Goal: Task Accomplishment & Management: Complete application form

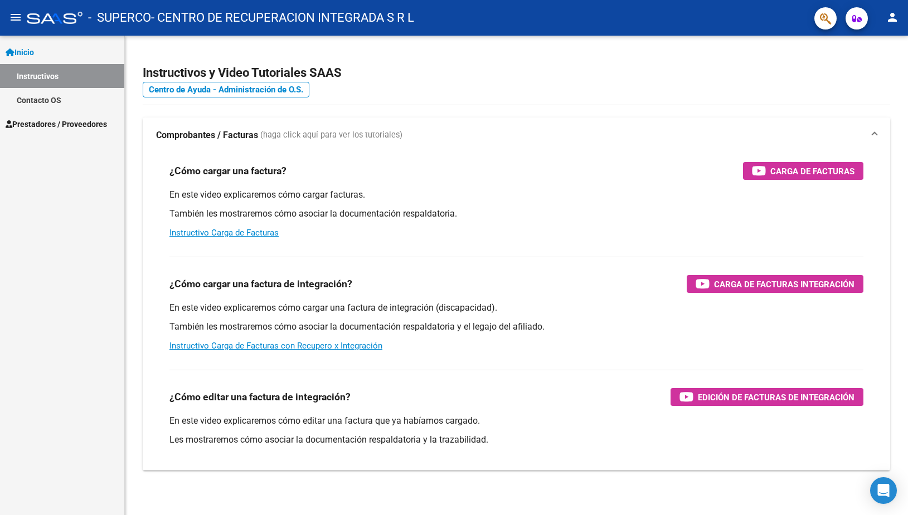
click at [25, 51] on span "Inicio" at bounding box center [20, 52] width 28 height 12
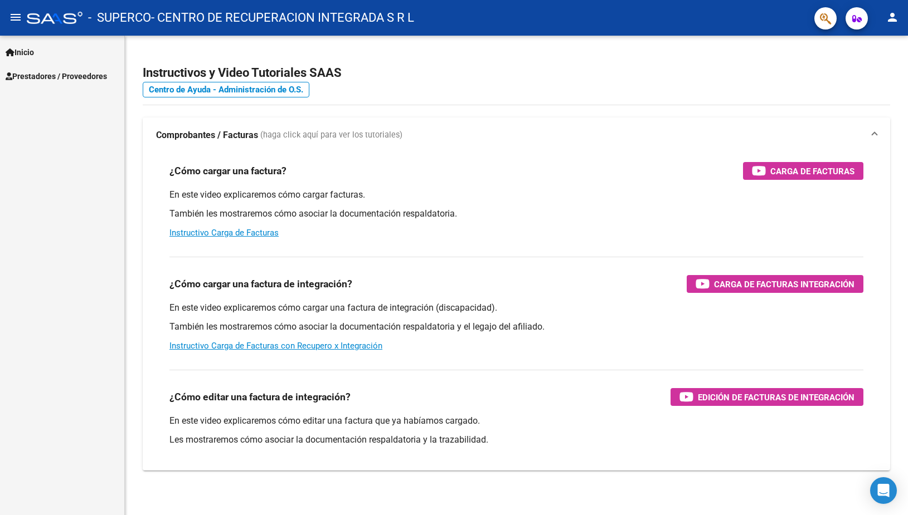
click at [36, 74] on span "Prestadores / Proveedores" at bounding box center [56, 76] width 101 height 12
click at [40, 101] on link "Facturas - Listado/Carga" at bounding box center [62, 100] width 124 height 24
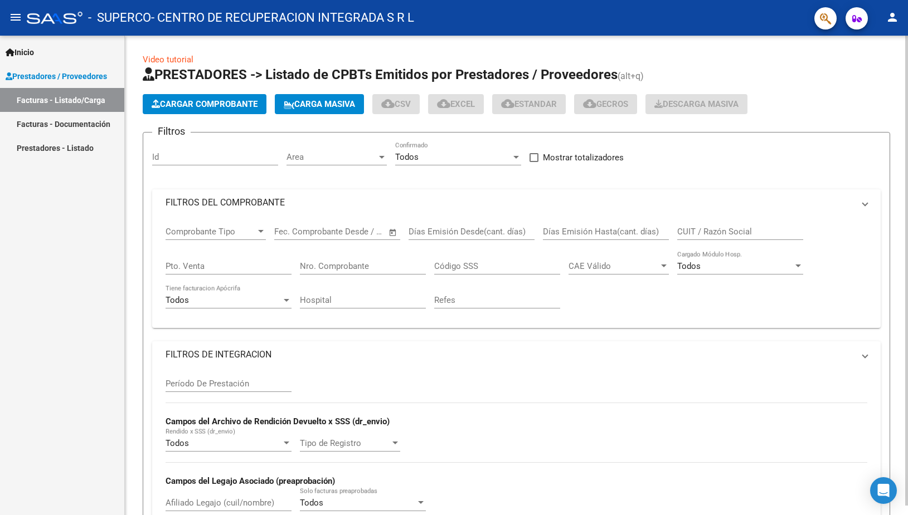
click at [199, 104] on span "Cargar Comprobante" at bounding box center [205, 104] width 106 height 10
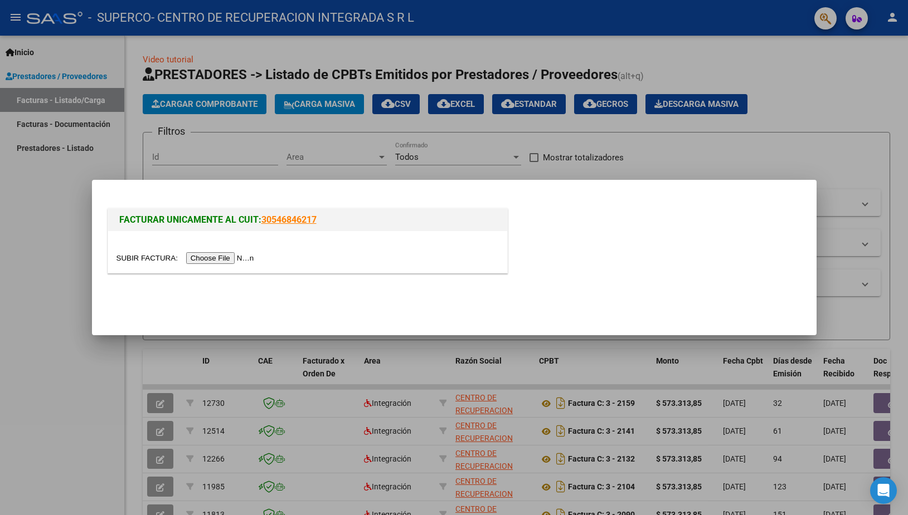
click at [147, 260] on input "file" at bounding box center [186, 258] width 141 height 12
click at [141, 260] on input "file" at bounding box center [186, 258] width 141 height 12
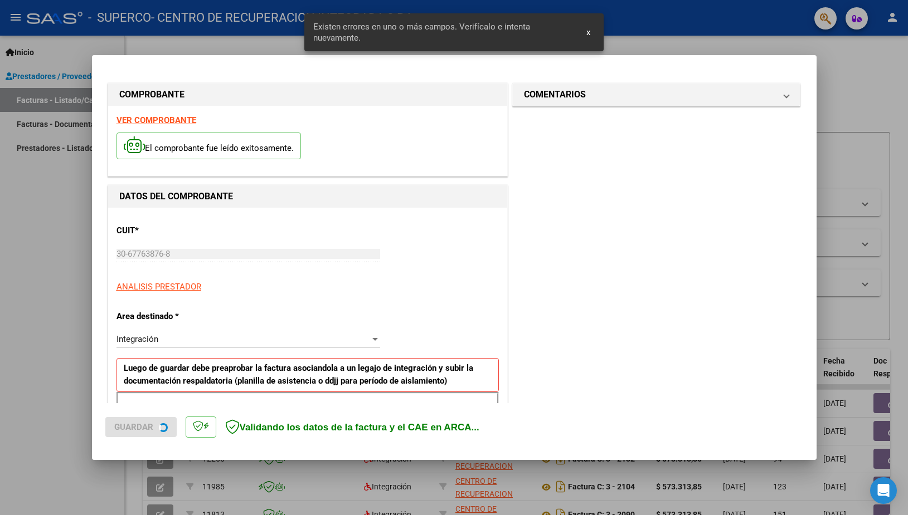
scroll to position [189, 0]
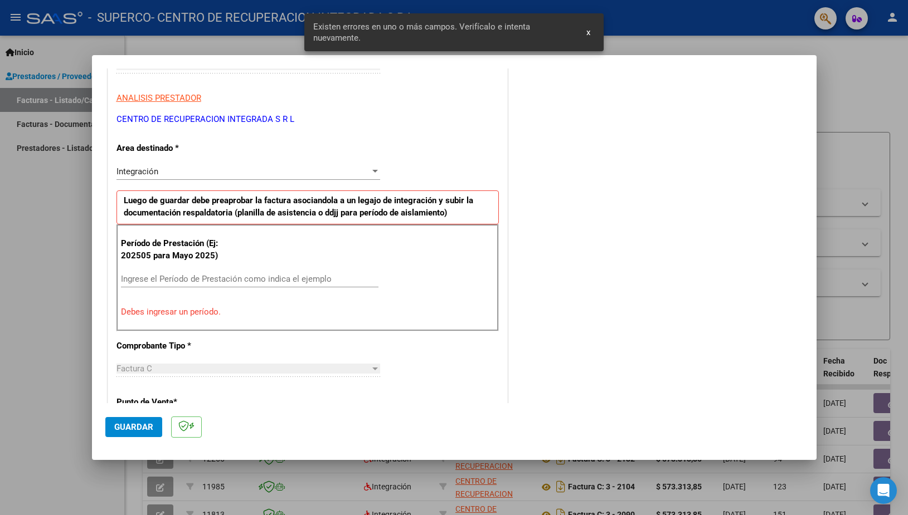
click at [237, 280] on input "Ingrese el Período de Prestación como indica el ejemplo" at bounding box center [249, 279] width 257 height 10
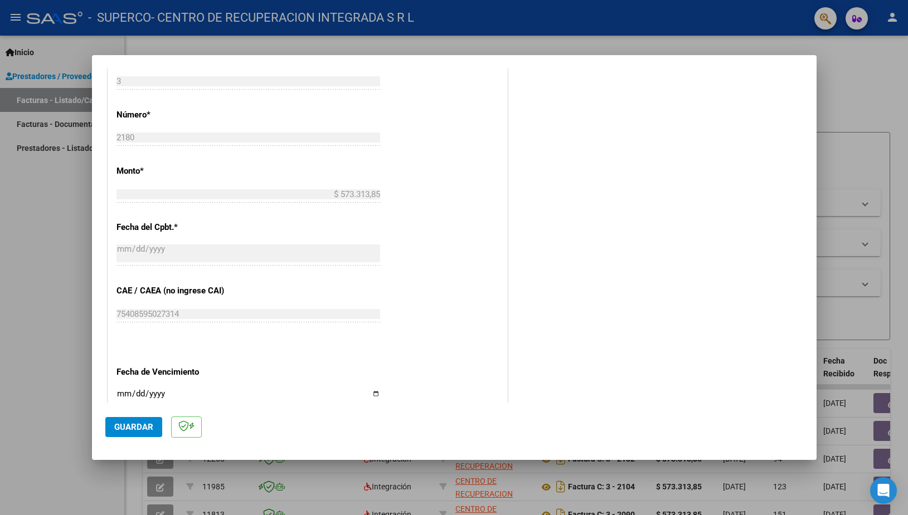
scroll to position [550, 0]
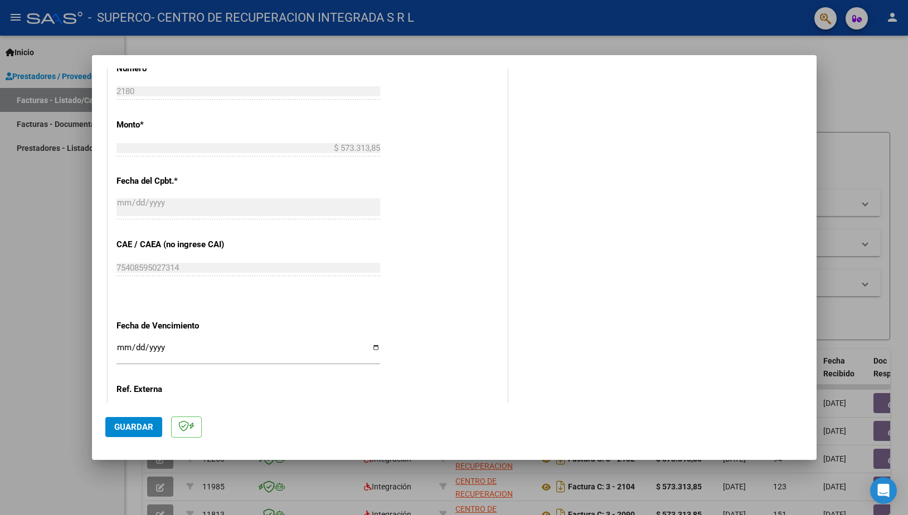
type input "202509"
click at [370, 343] on input "Ingresar la fecha" at bounding box center [248, 352] width 264 height 18
type input "[DATE]"
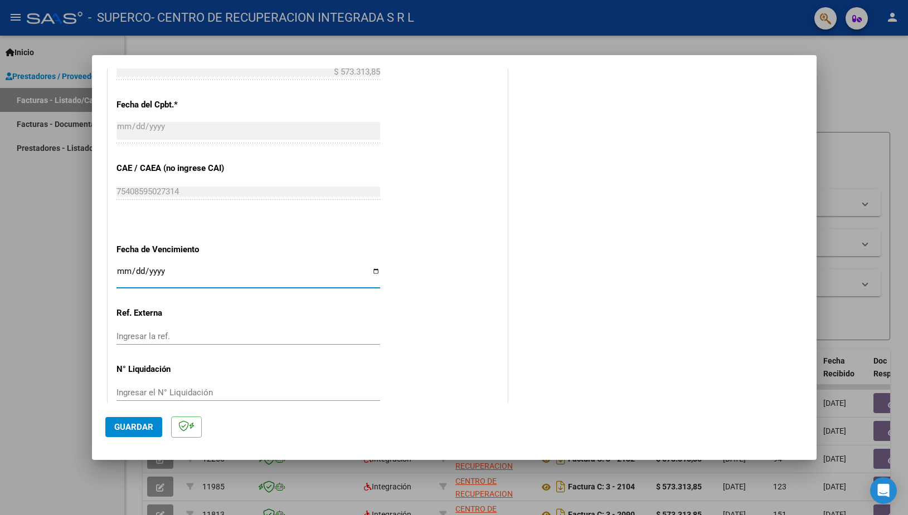
scroll to position [632, 0]
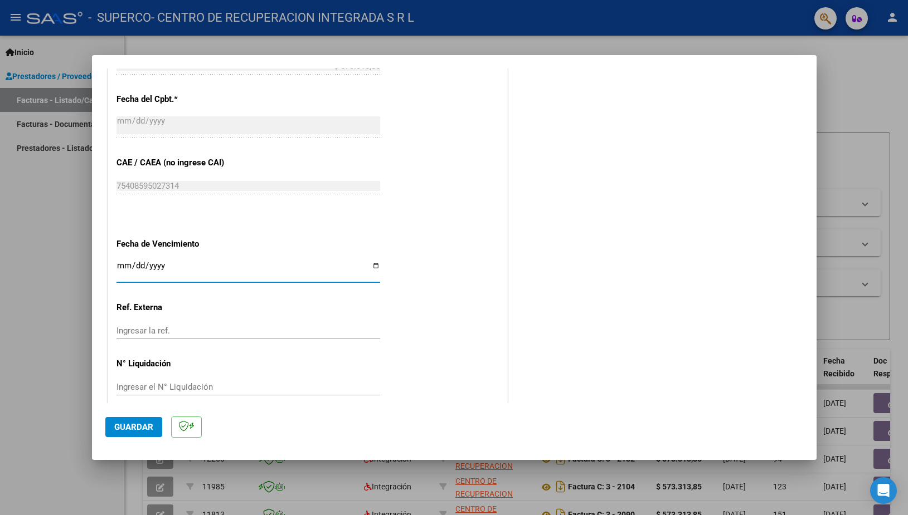
click at [144, 430] on span "Guardar" at bounding box center [133, 427] width 39 height 10
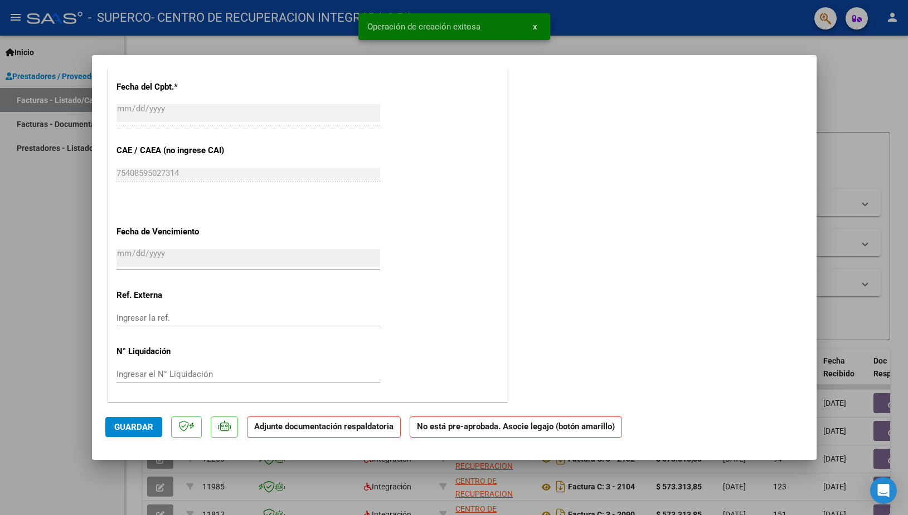
scroll to position [0, 0]
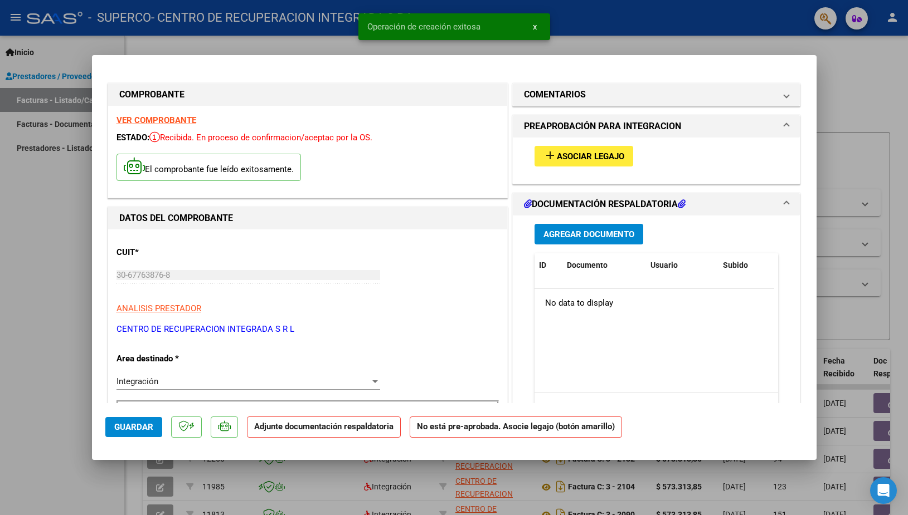
click at [566, 157] on span "Asociar Legajo" at bounding box center [590, 157] width 67 height 10
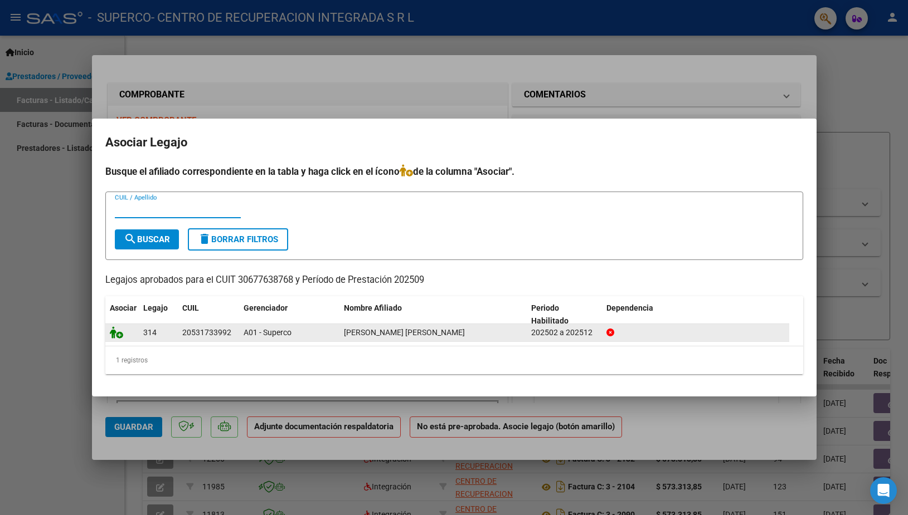
click at [118, 334] on icon at bounding box center [116, 332] width 13 height 12
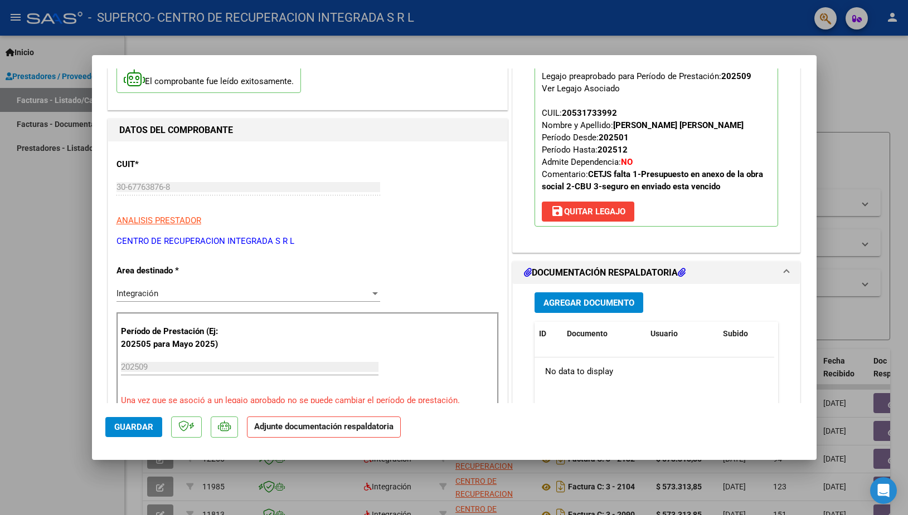
scroll to position [181, 0]
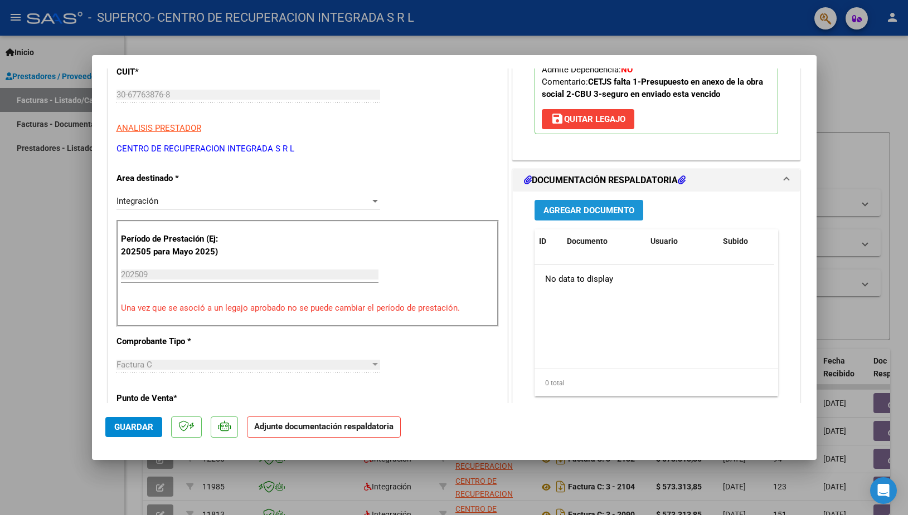
click at [573, 216] on span "Agregar Documento" at bounding box center [588, 211] width 91 height 10
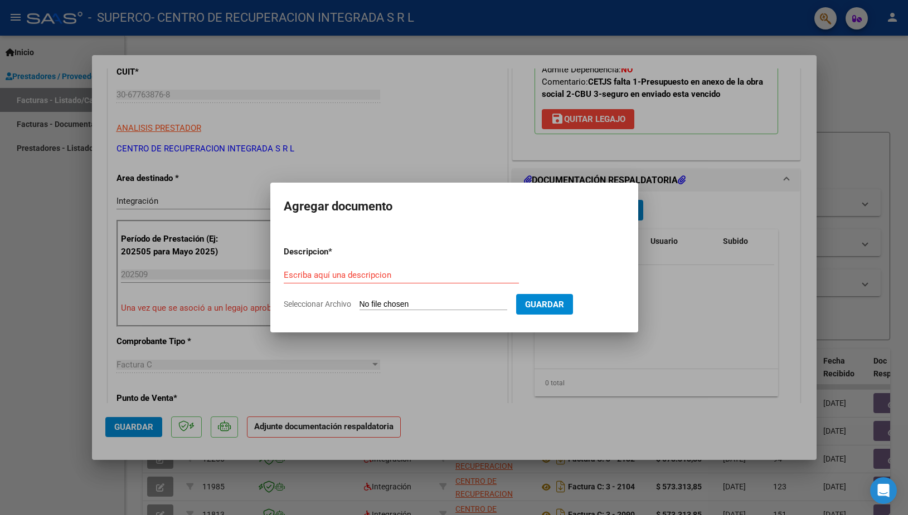
click at [377, 304] on input "Seleccionar Archivo" at bounding box center [433, 305] width 148 height 11
type input "C:\fakepath\SUPERCO [PERSON_NAME] Planilla Asistencia [DATE].pdf"
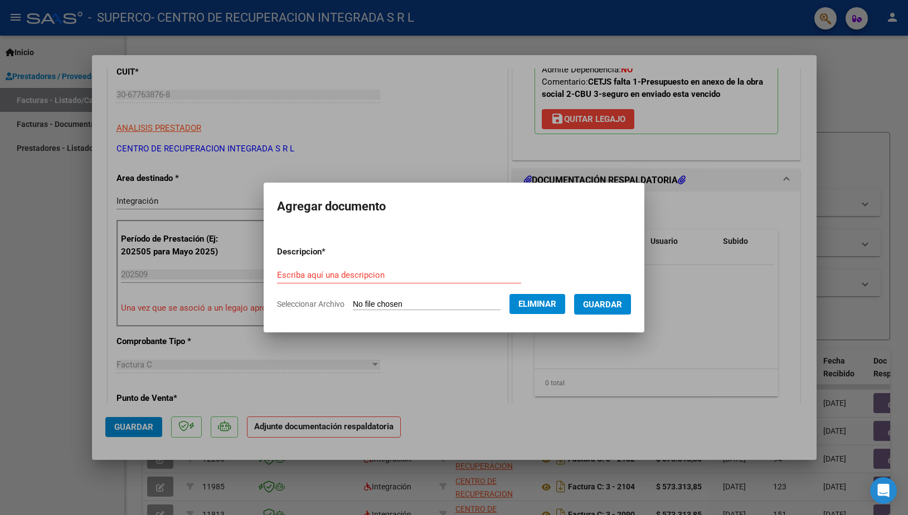
click at [287, 270] on input "Escriba aquí una descripcion" at bounding box center [399, 275] width 244 height 10
type input "Asistencia [DATE]"
click at [583, 310] on span "Guardar" at bounding box center [602, 305] width 39 height 10
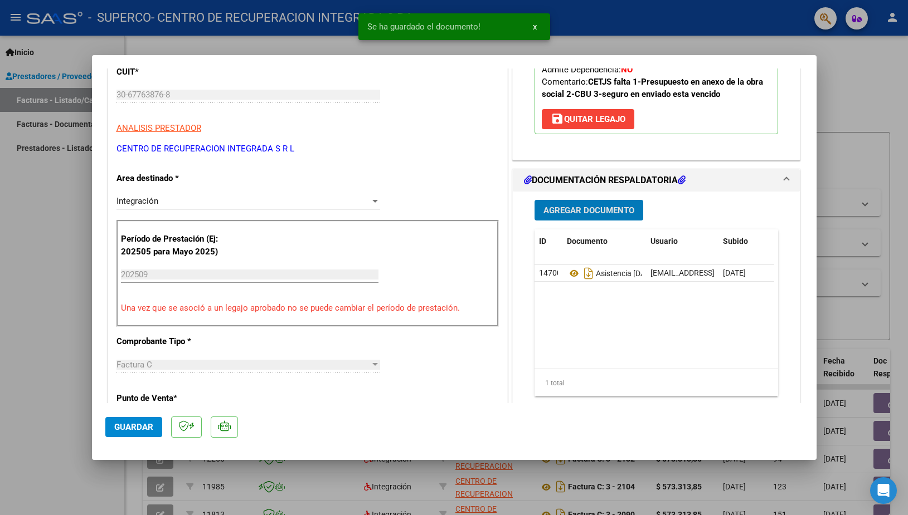
click at [139, 428] on span "Guardar" at bounding box center [133, 427] width 39 height 10
click at [533, 25] on span "x" at bounding box center [535, 27] width 4 height 10
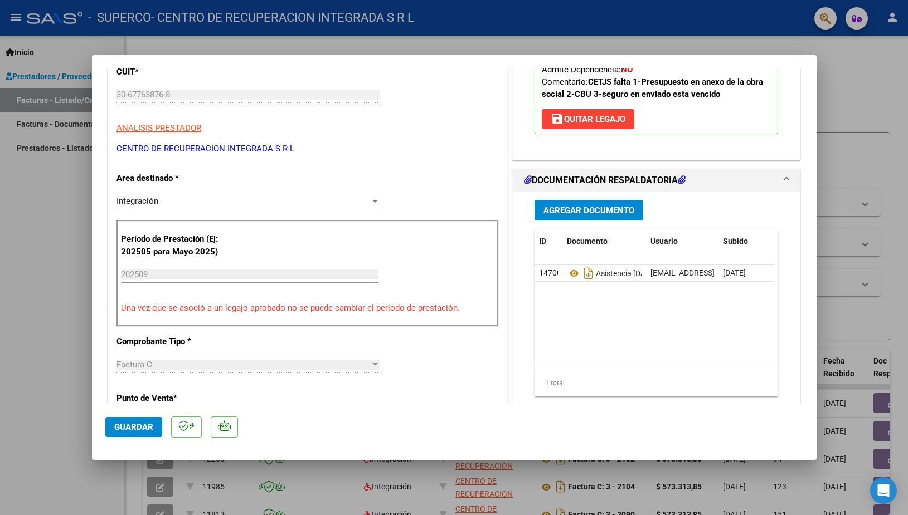
click at [69, 198] on div at bounding box center [454, 257] width 908 height 515
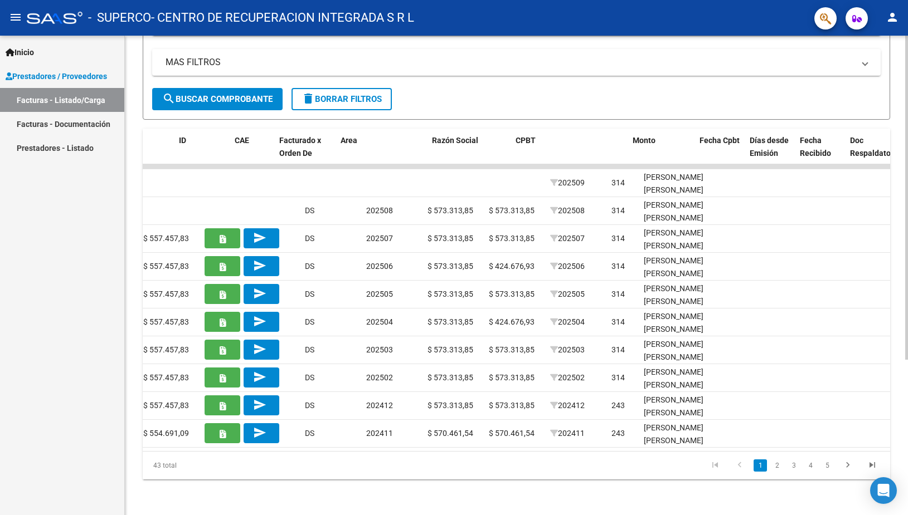
scroll to position [0, 0]
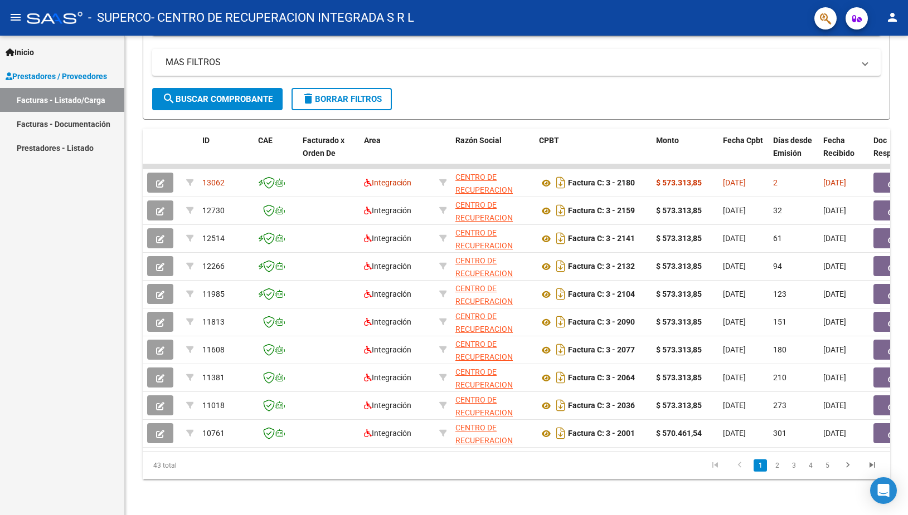
click at [900, 14] on button "person" at bounding box center [892, 18] width 22 height 22
click at [862, 72] on button "exit_to_app Salir" at bounding box center [869, 73] width 68 height 27
